Goal: Task Accomplishment & Management: Use online tool/utility

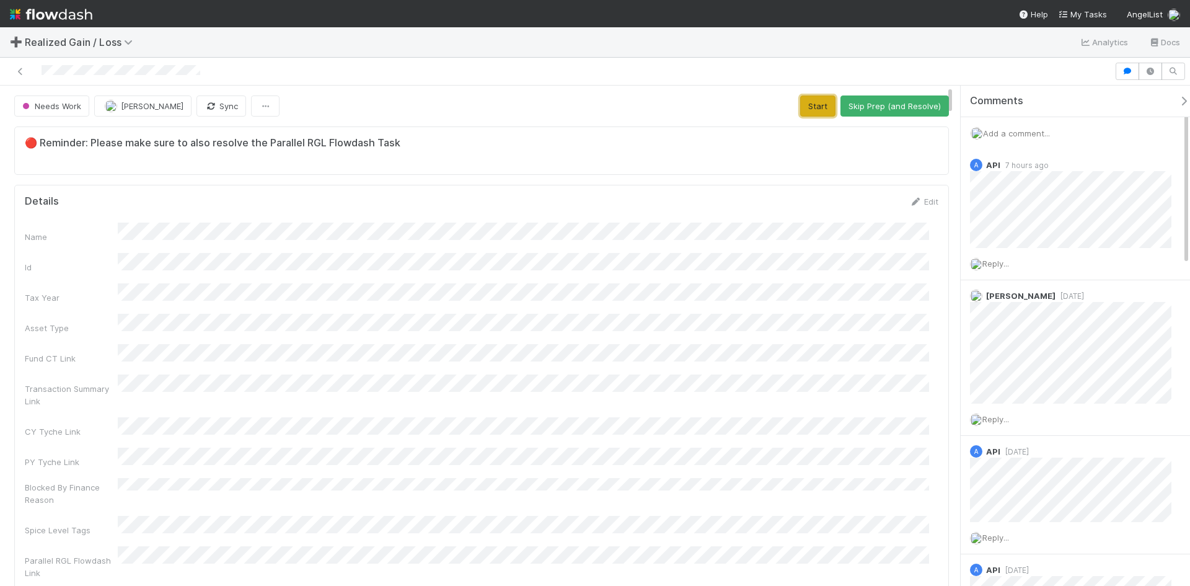
click at [809, 105] on button "Start" at bounding box center [817, 105] width 35 height 21
click at [881, 101] on button "Request Review (and Resolve)" at bounding box center [882, 105] width 134 height 21
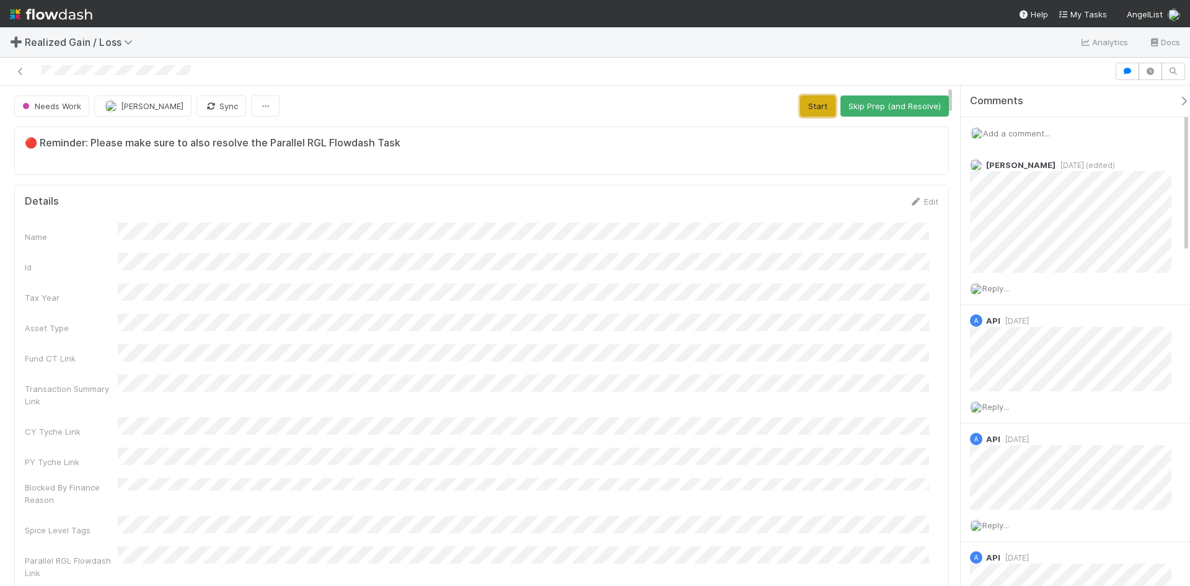
click at [814, 107] on button "Start" at bounding box center [817, 105] width 35 height 21
click at [865, 101] on button "Request Review (and Resolve)" at bounding box center [882, 105] width 134 height 21
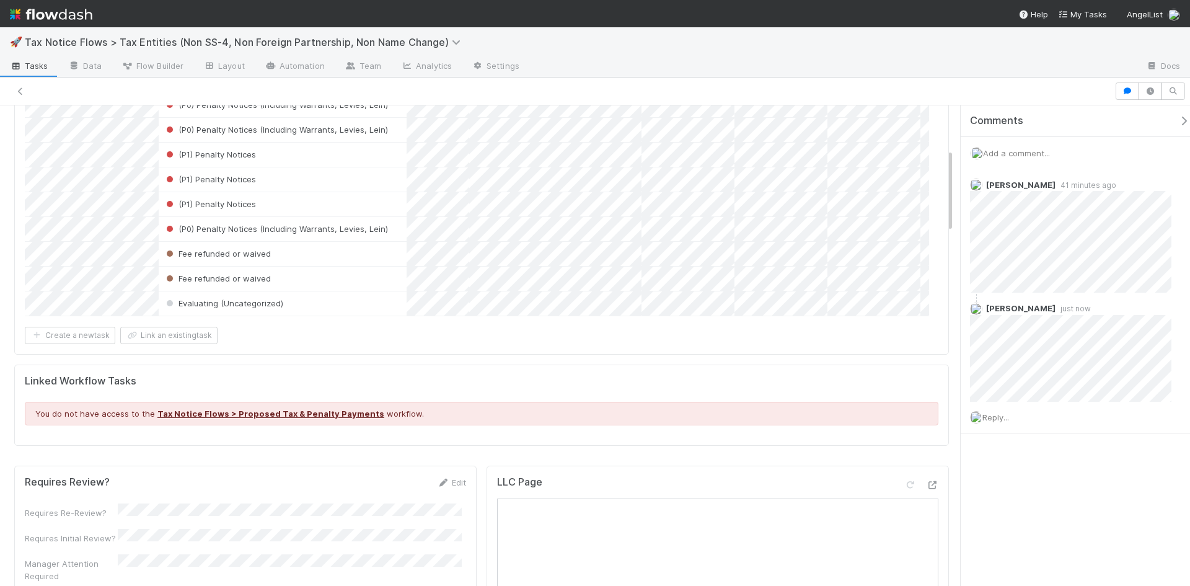
scroll to position [130, 82]
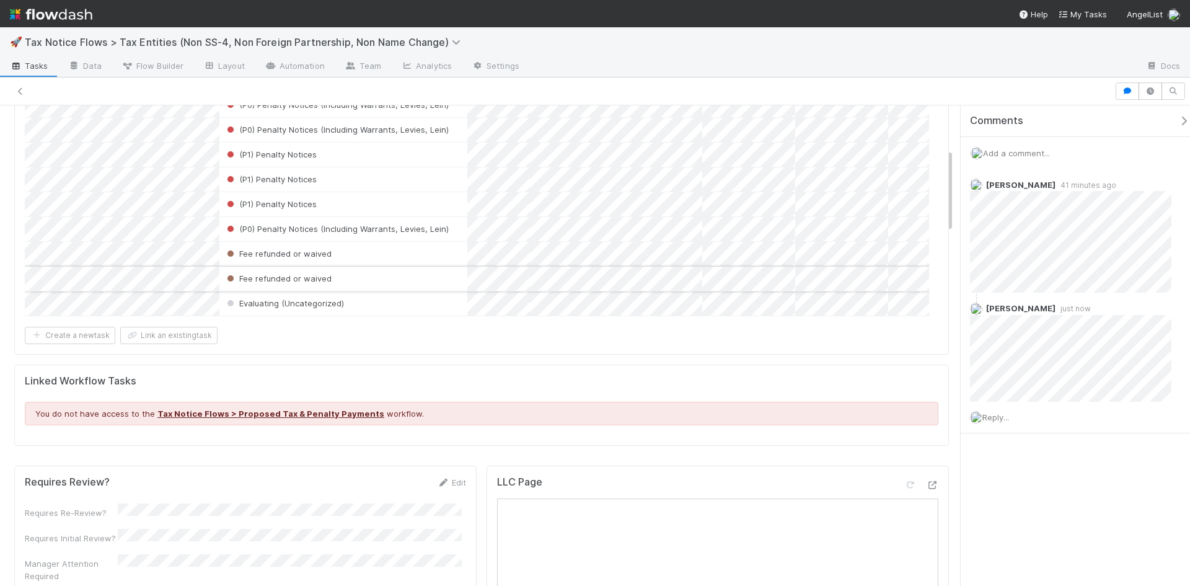
click at [413, 266] on div "Fee refunded or waived" at bounding box center [343, 278] width 248 height 24
click at [406, 242] on div "Fee refunded or waived" at bounding box center [343, 254] width 248 height 24
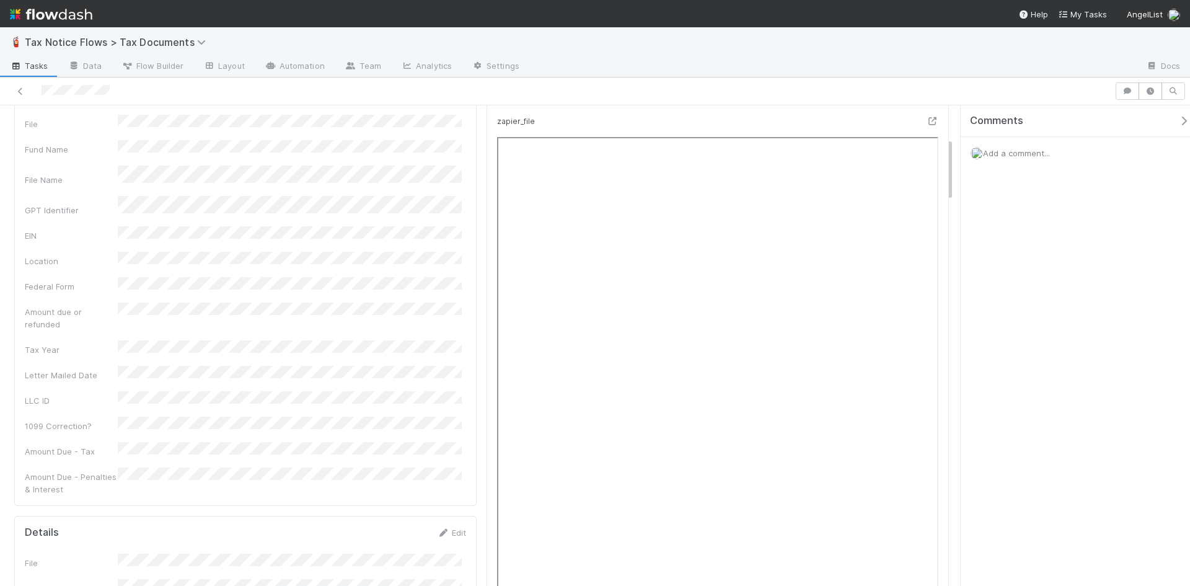
scroll to position [62, 0]
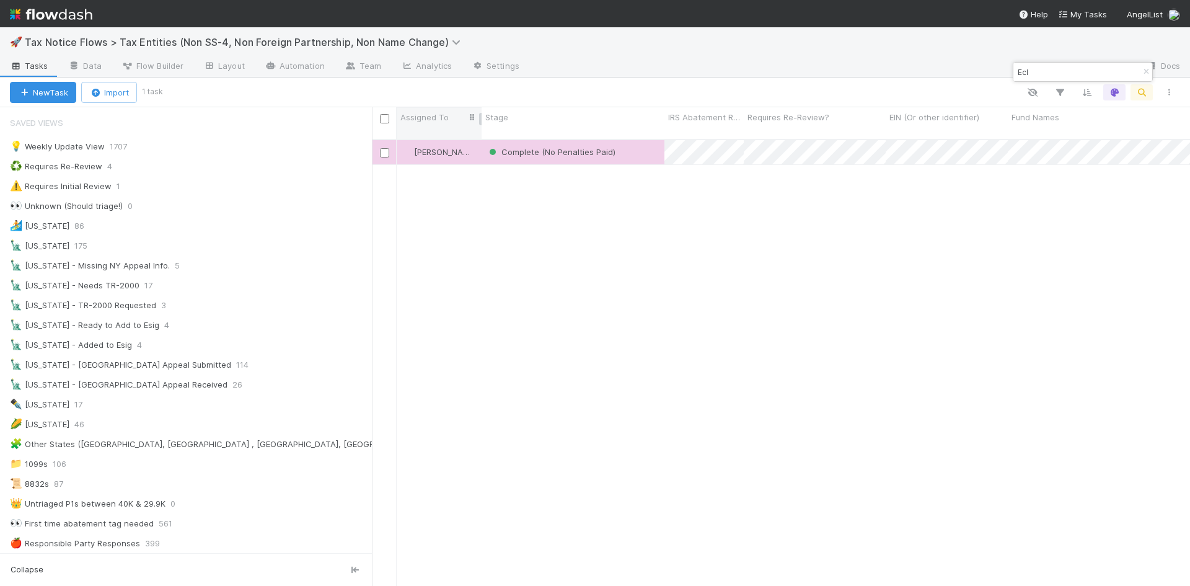
scroll to position [744, 0]
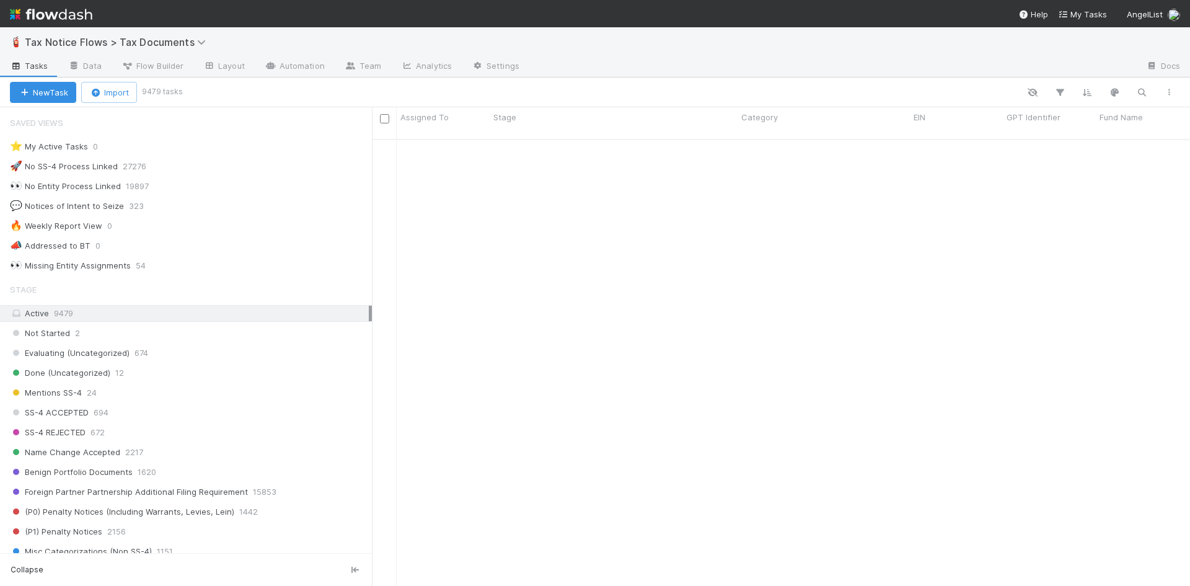
scroll to position [447, 809]
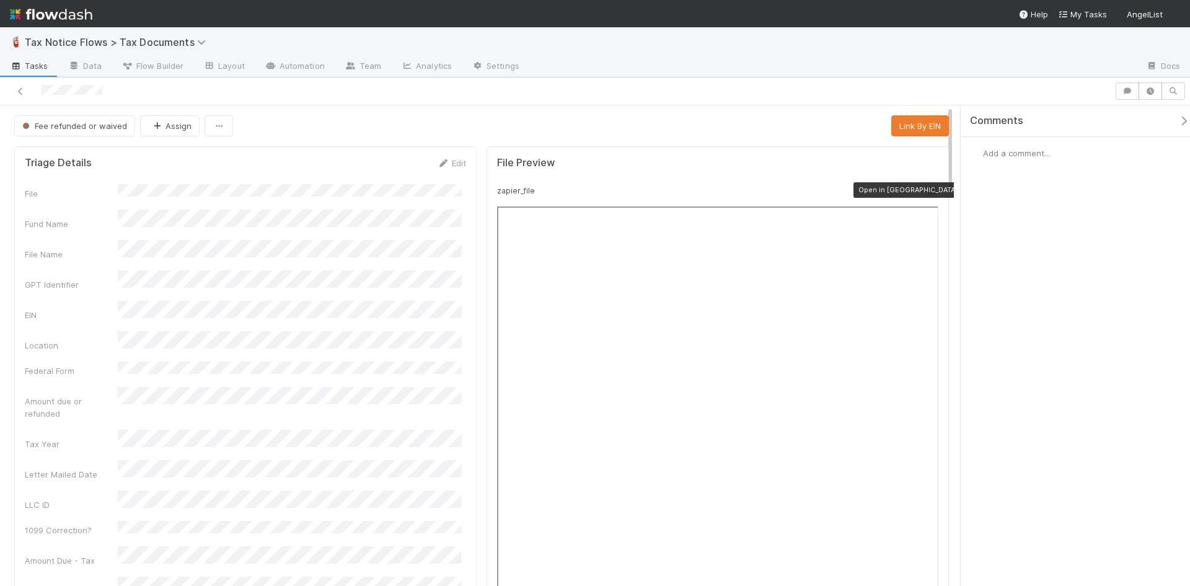
click at [926, 190] on icon at bounding box center [932, 191] width 12 height 8
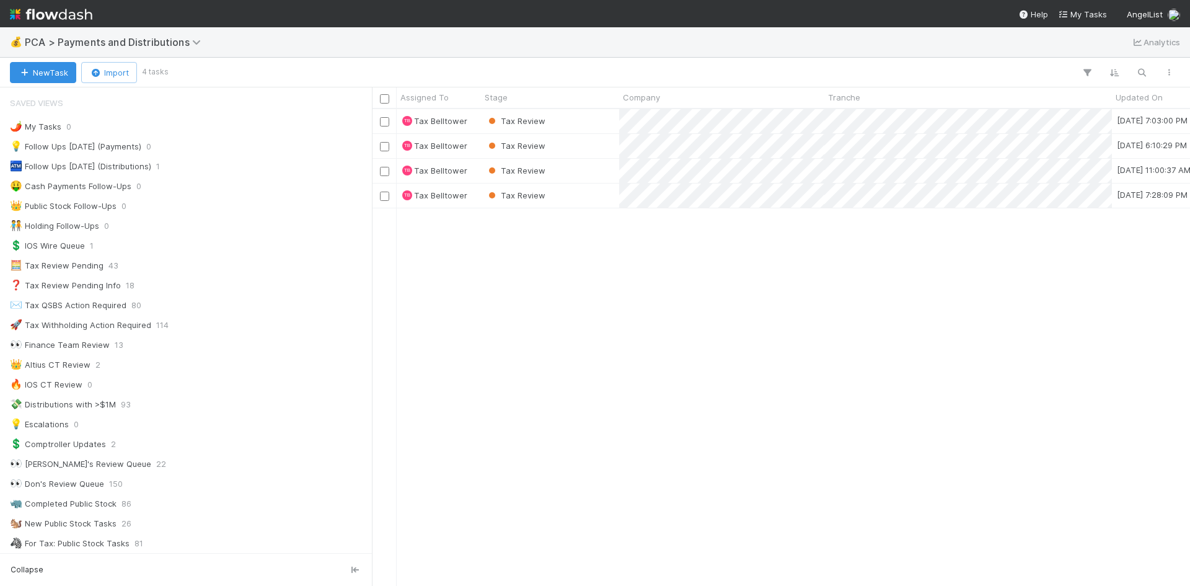
scroll to position [467, 809]
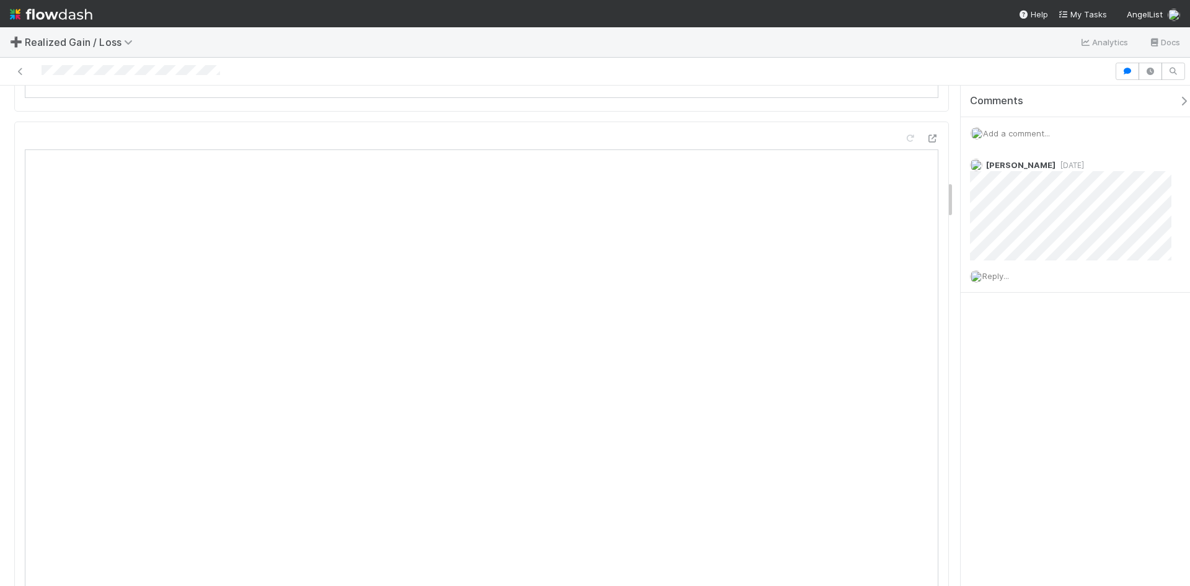
scroll to position [1239, 0]
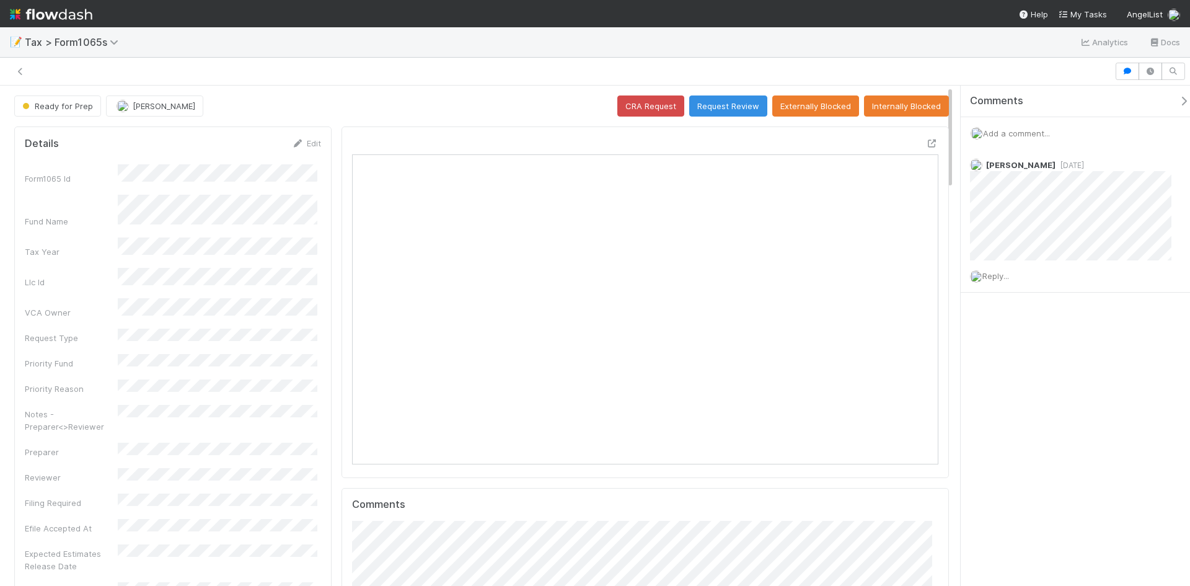
scroll to position [242, 571]
